Goal: Information Seeking & Learning: Learn about a topic

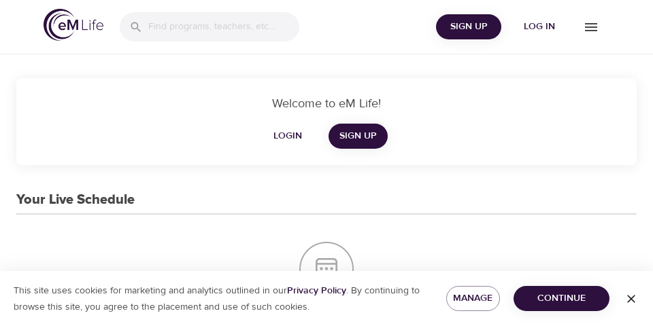
click at [632, 309] on button "button" at bounding box center [631, 299] width 44 height 22
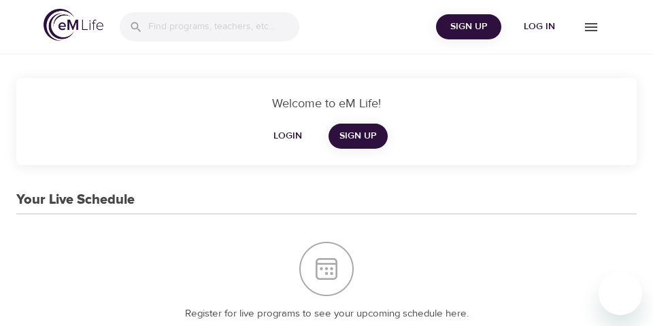
click at [249, 22] on input "search" at bounding box center [223, 26] width 151 height 29
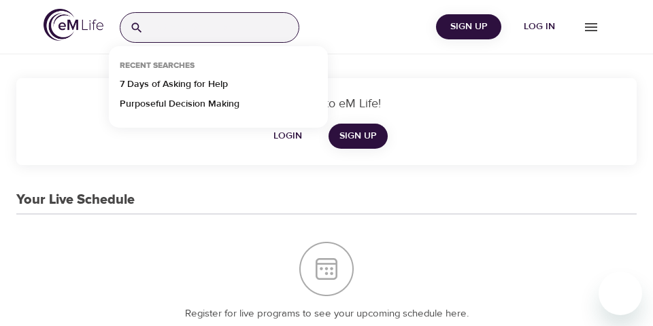
click at [213, 82] on p "7 Days of Asking for Help" at bounding box center [174, 88] width 108 height 20
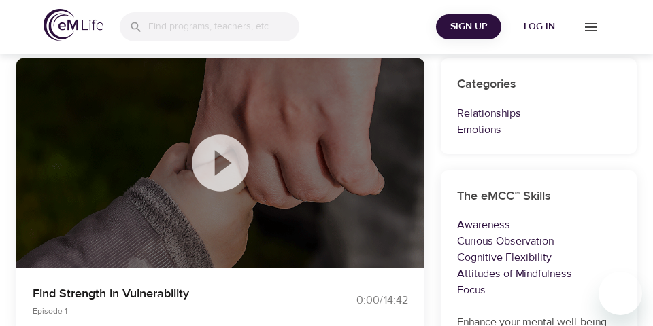
scroll to position [120, 0]
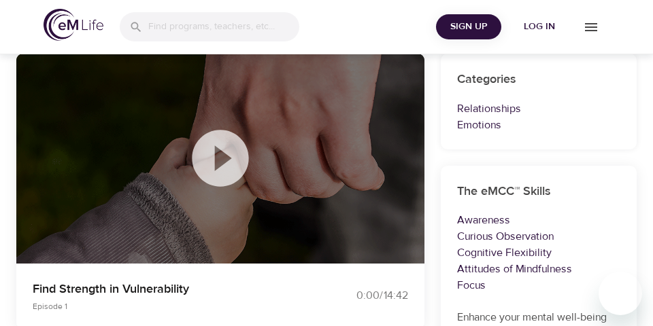
click at [220, 160] on icon at bounding box center [220, 158] width 68 height 68
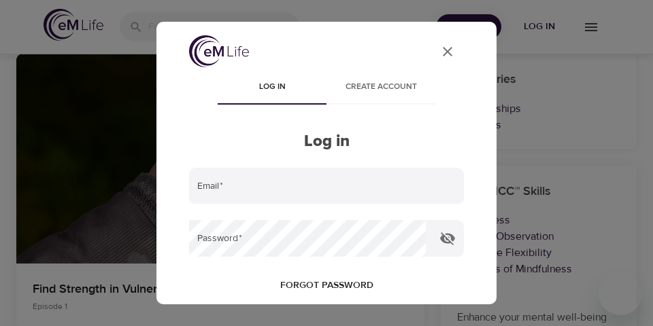
click at [390, 177] on input "email" at bounding box center [326, 186] width 275 height 37
type input "[EMAIL_ADDRESS][DOMAIN_NAME]"
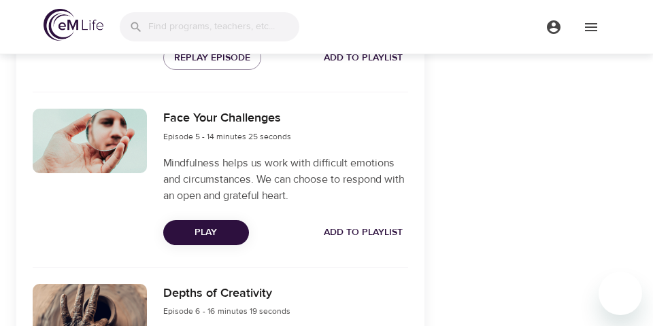
scroll to position [1152, 0]
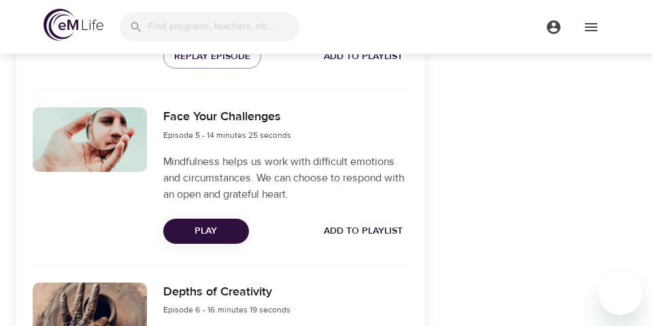
click at [217, 227] on span "Play" at bounding box center [206, 231] width 64 height 17
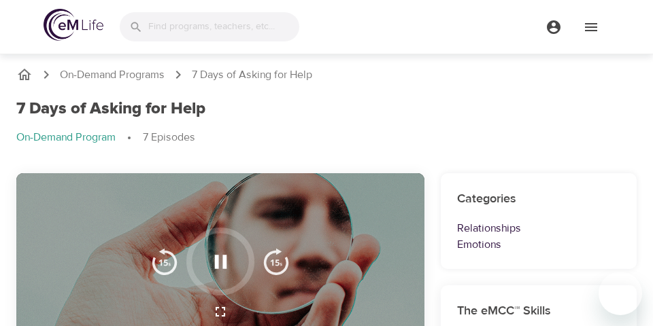
scroll to position [0, 0]
click at [218, 267] on icon "button" at bounding box center [221, 263] width 24 height 24
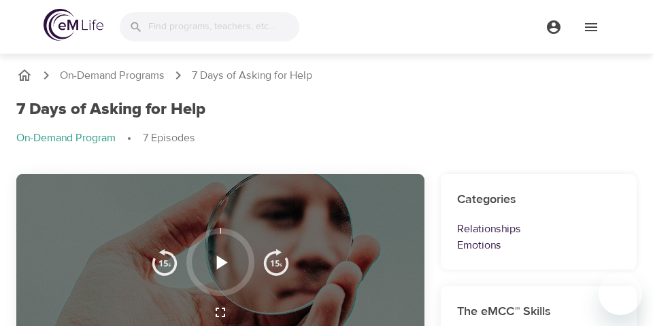
click at [224, 266] on icon "button" at bounding box center [221, 263] width 24 height 24
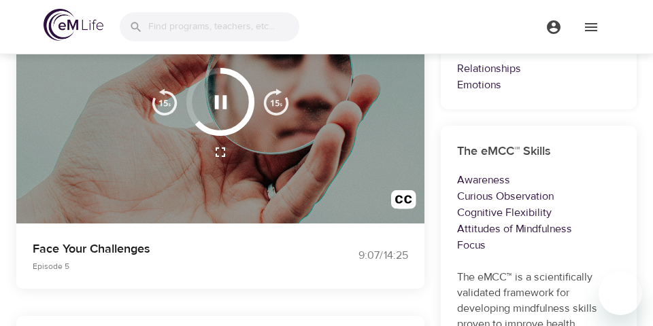
scroll to position [165, 0]
